Goal: Check status

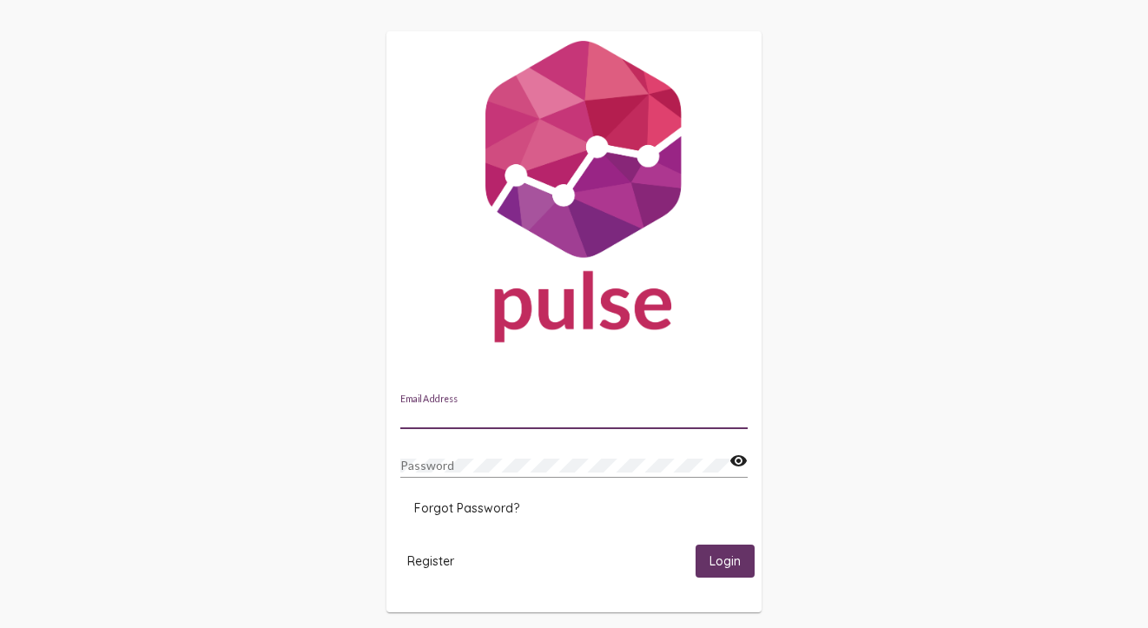
click at [464, 415] on input "Email Address" at bounding box center [573, 416] width 347 height 14
type input "[EMAIL_ADDRESS][PERSON_NAME][DOMAIN_NAME]"
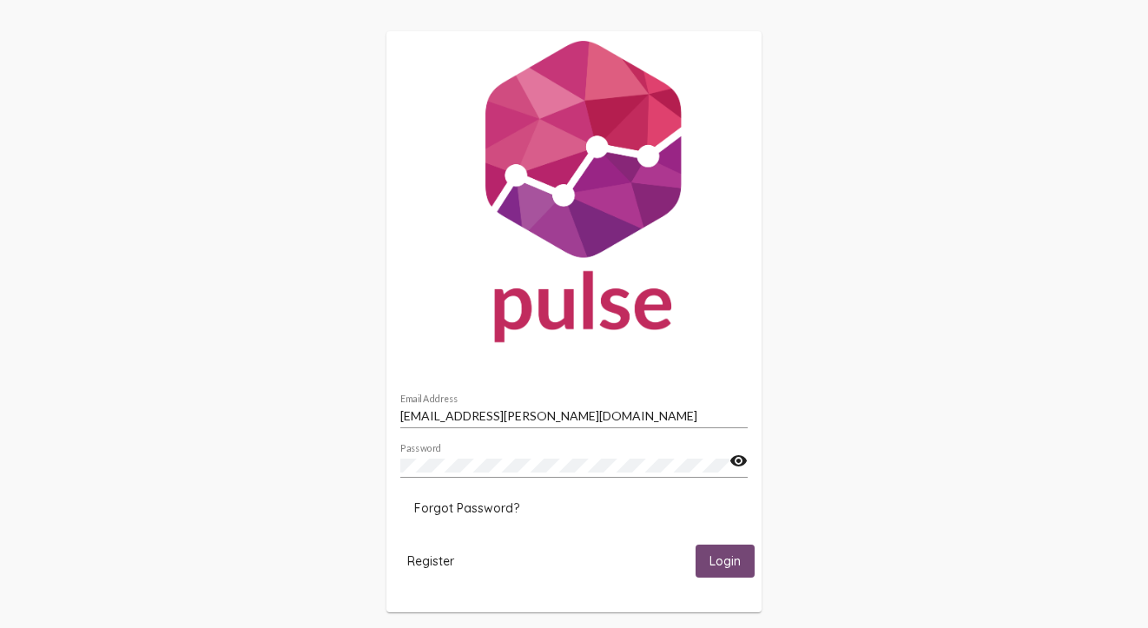
click at [742, 570] on button "Login" at bounding box center [725, 560] width 59 height 32
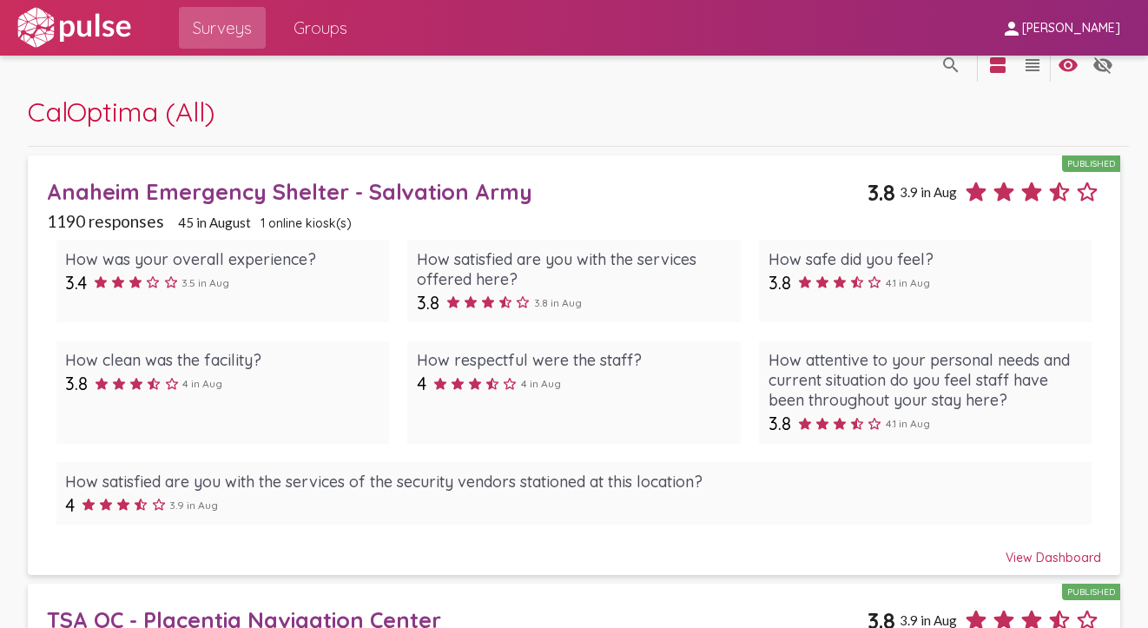
scroll to position [263, 0]
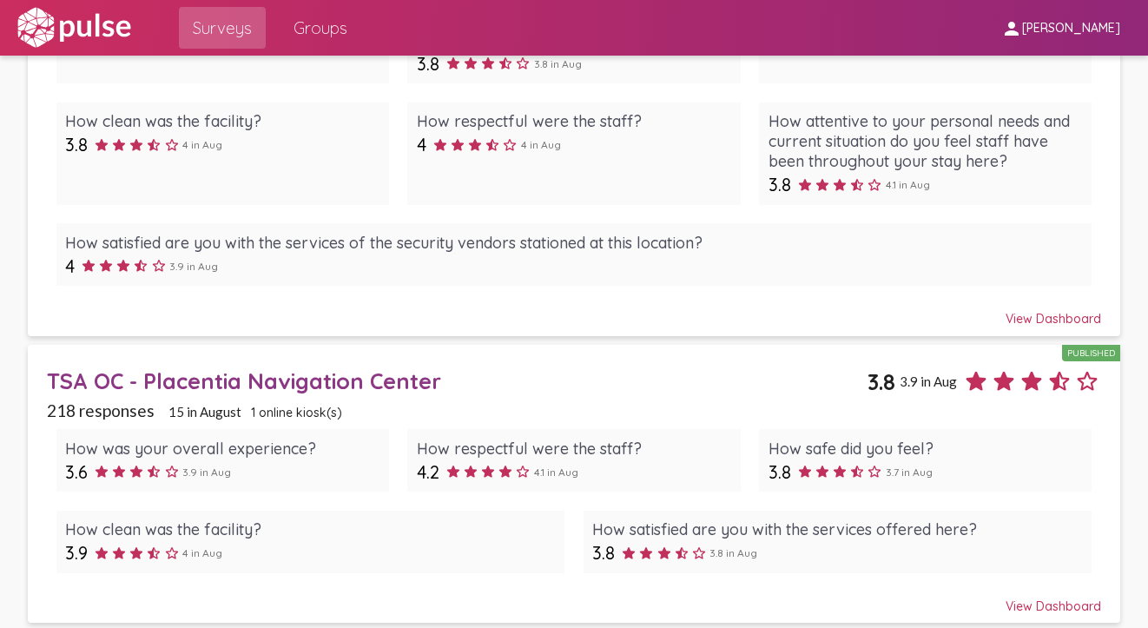
click at [384, 381] on div "TSA OC - Placentia Navigation Center" at bounding box center [457, 380] width 821 height 27
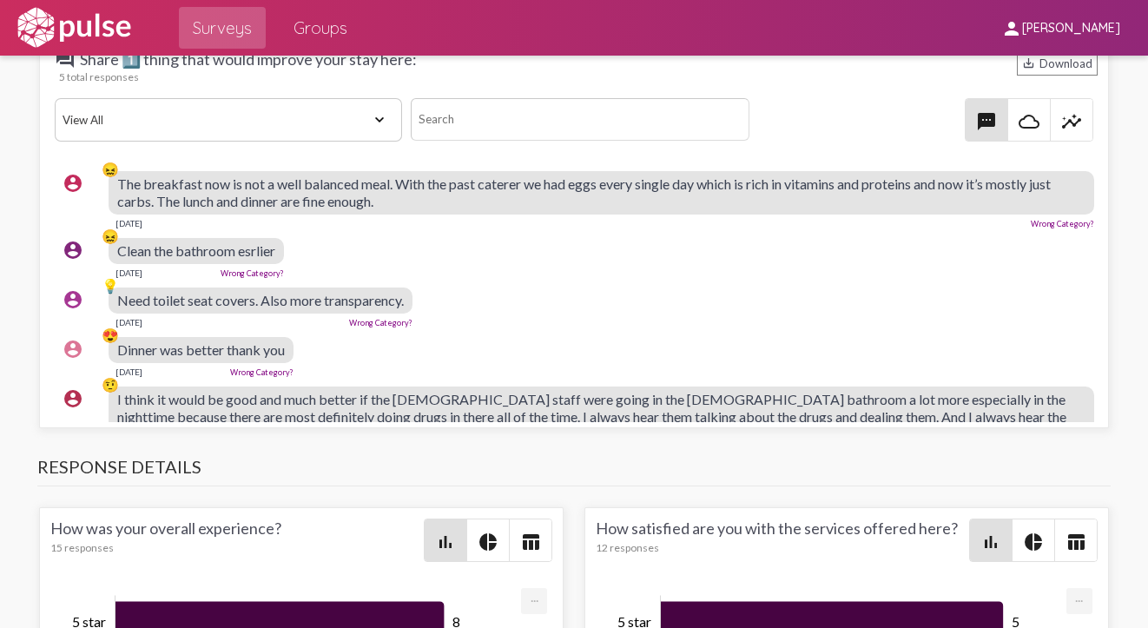
scroll to position [46, 0]
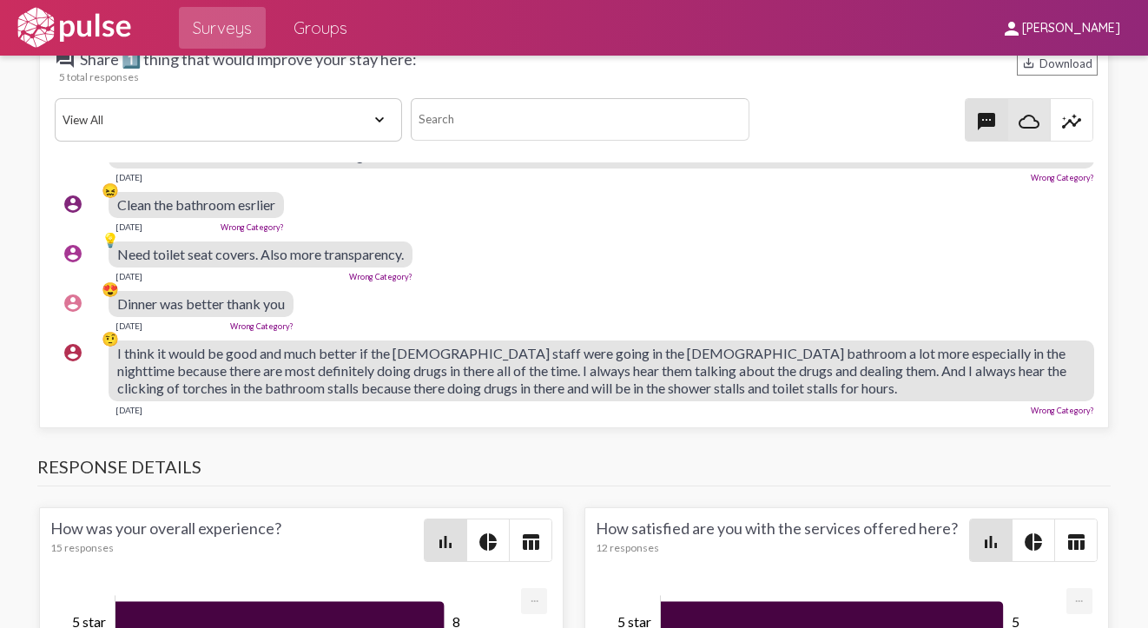
click at [1030, 124] on mat-icon "cloud_queue" at bounding box center [1029, 121] width 21 height 21
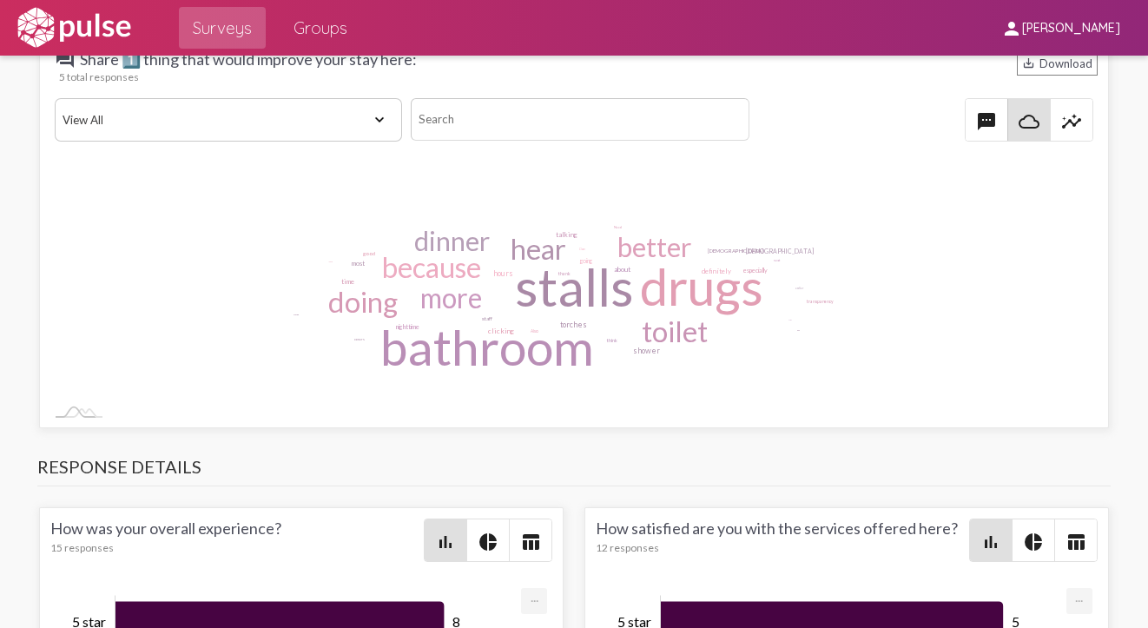
click at [1078, 122] on mat-icon "insights" at bounding box center [1071, 121] width 21 height 21
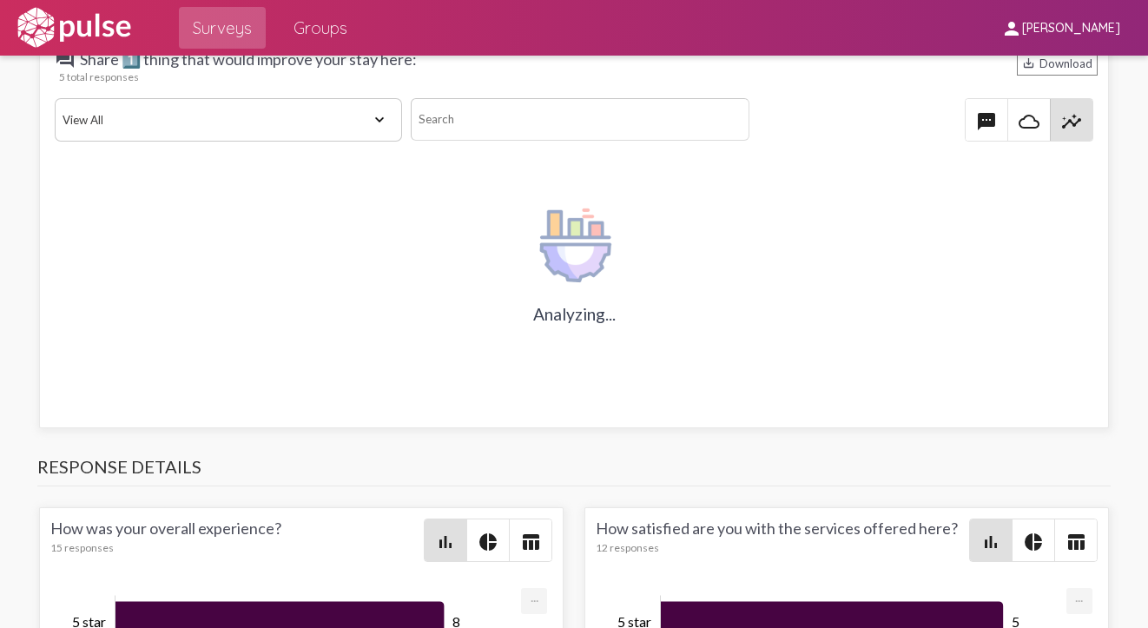
click at [1000, 115] on span "textsms" at bounding box center [987, 120] width 42 height 42
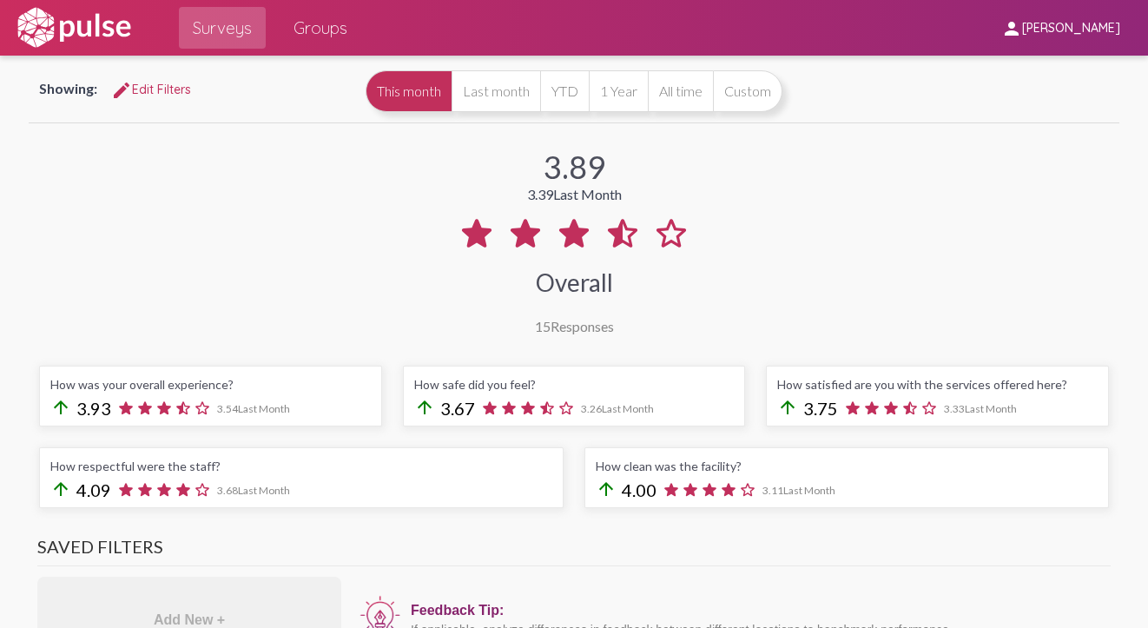
scroll to position [87, 0]
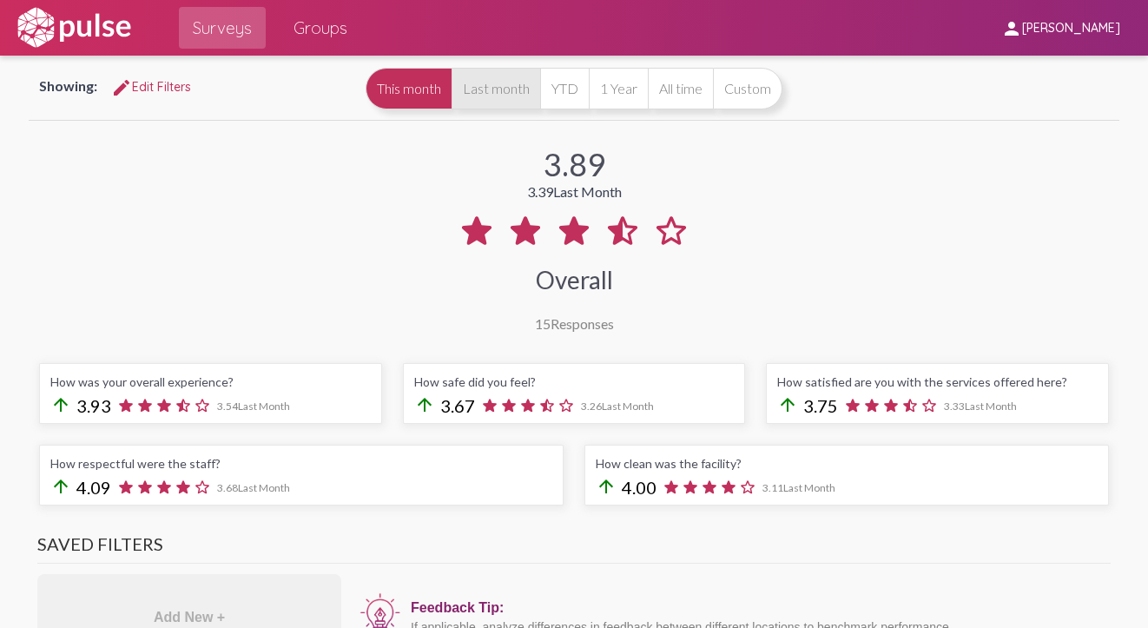
click at [480, 92] on button "Last month" at bounding box center [496, 89] width 89 height 42
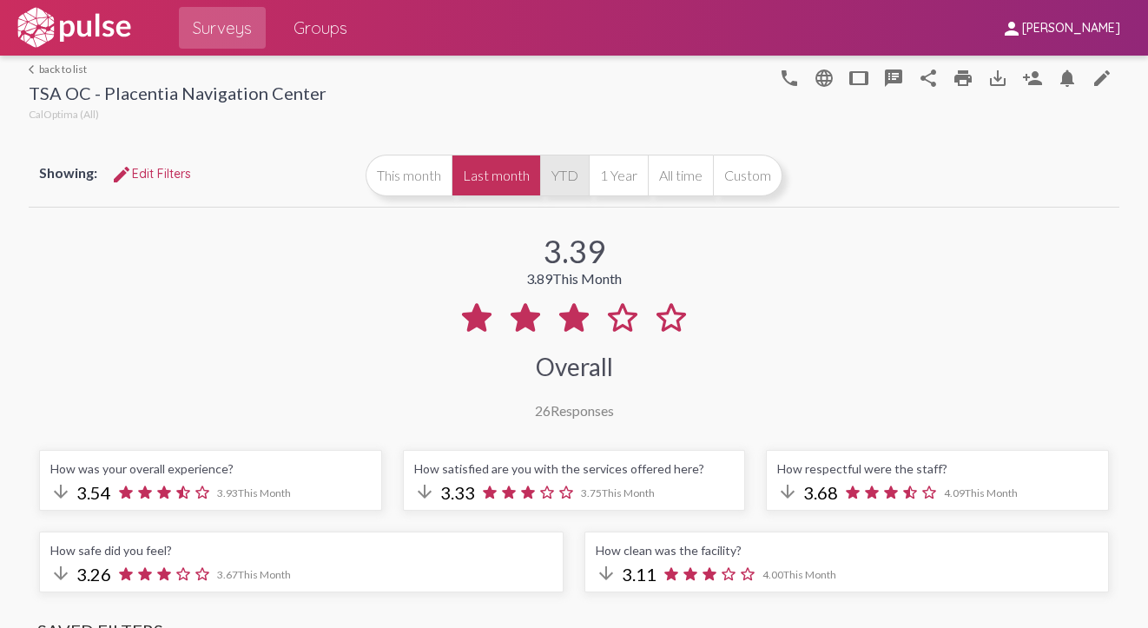
click at [572, 187] on button "YTD" at bounding box center [564, 176] width 49 height 42
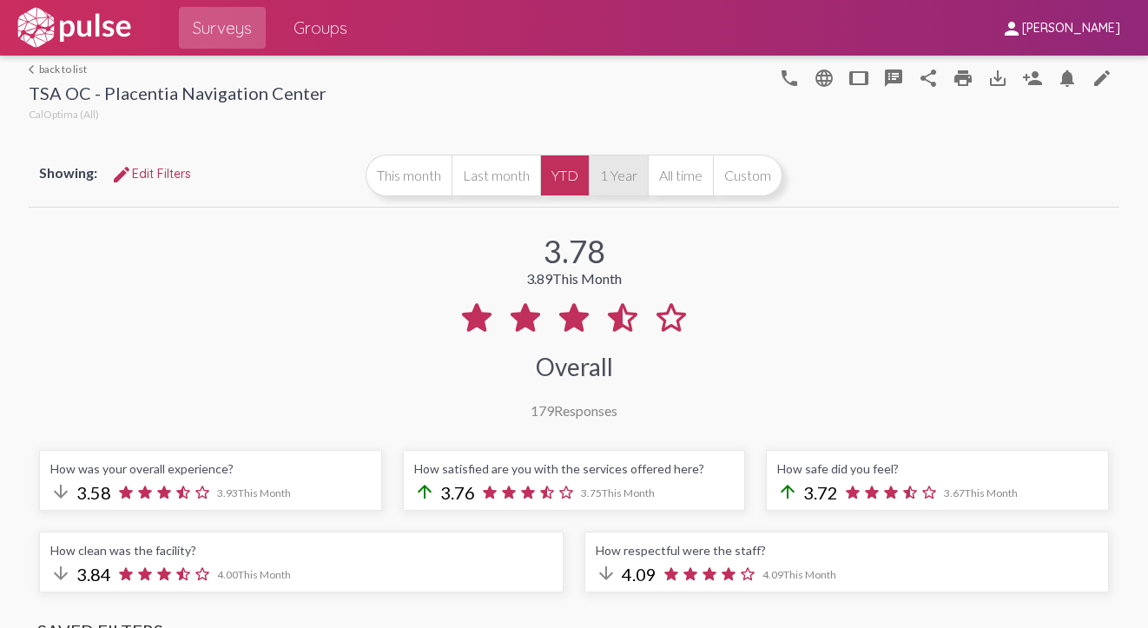
click at [639, 190] on button "1 Year" at bounding box center [618, 176] width 59 height 42
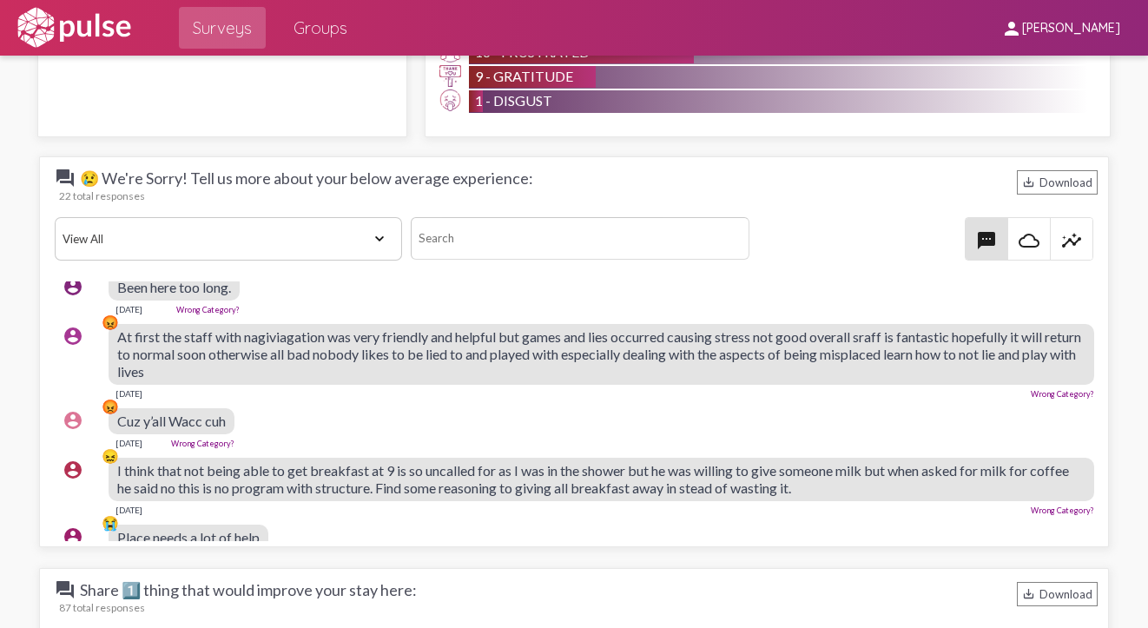
scroll to position [77, 0]
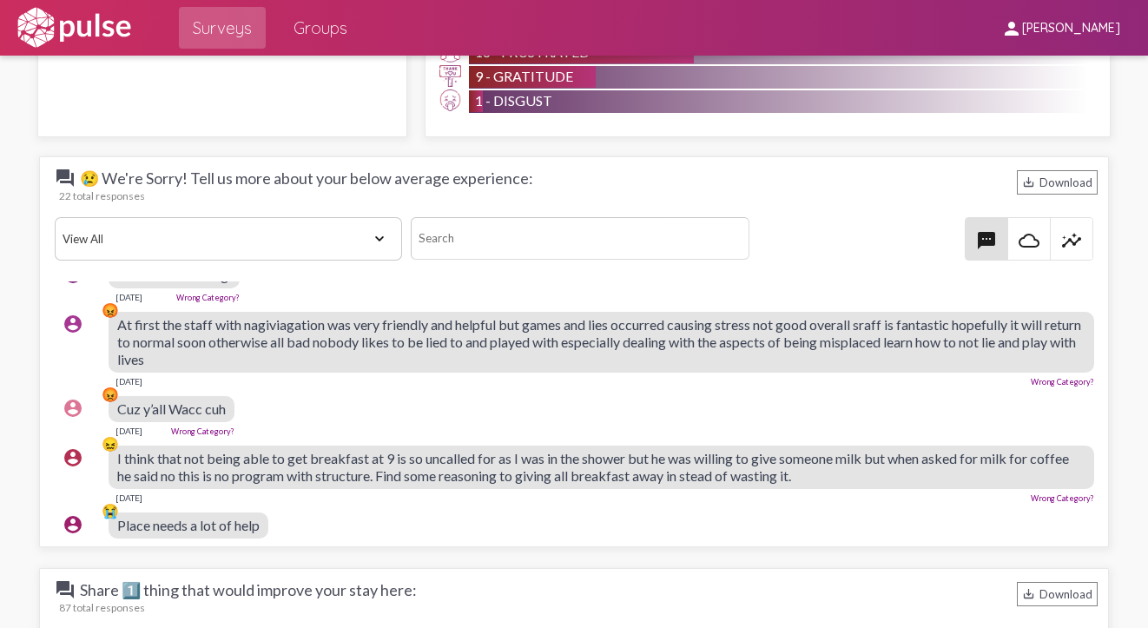
click at [1036, 240] on mat-icon "cloud_queue" at bounding box center [1029, 240] width 21 height 21
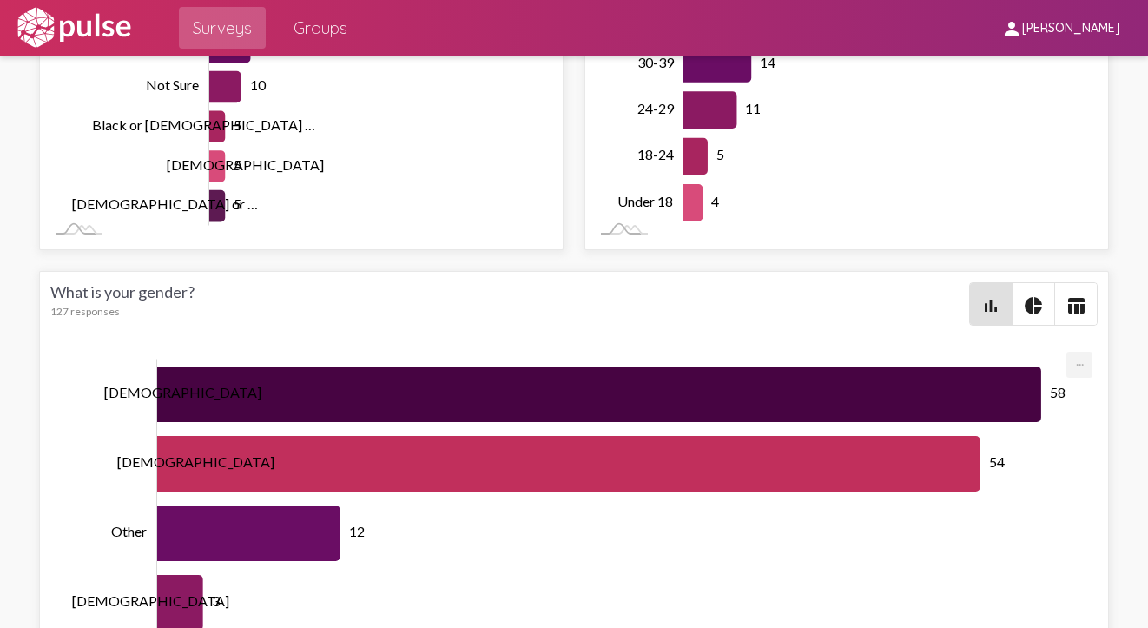
scroll to position [4687, 0]
